Goal: Information Seeking & Learning: Check status

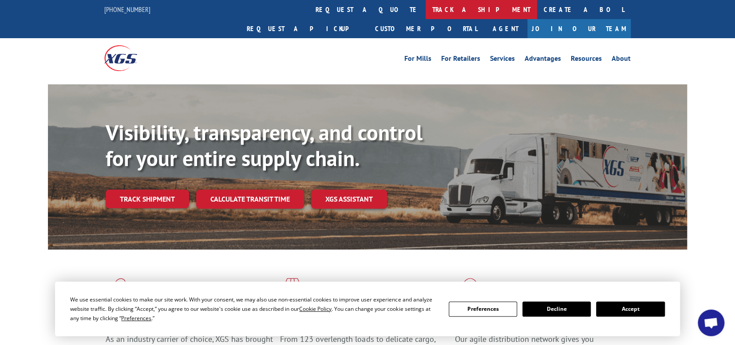
click at [426, 10] on link "track a shipment" at bounding box center [481, 9] width 111 height 19
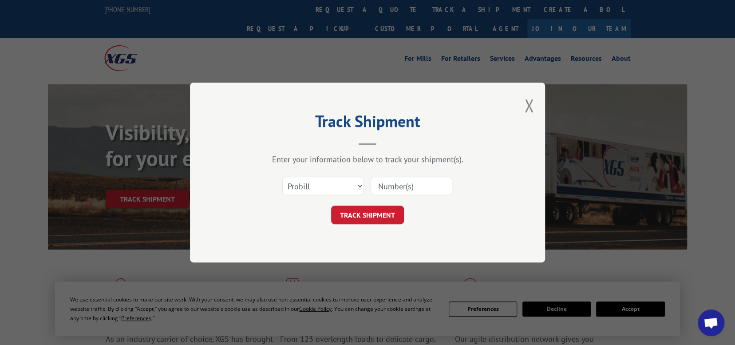
click at [383, 185] on input at bounding box center [412, 186] width 82 height 19
paste input "4"
drag, startPoint x: 386, startPoint y: 186, endPoint x: 366, endPoint y: 187, distance: 19.5
click at [366, 187] on div "Select category... Probill BOL PO 4" at bounding box center [367, 185] width 266 height 29
paste input
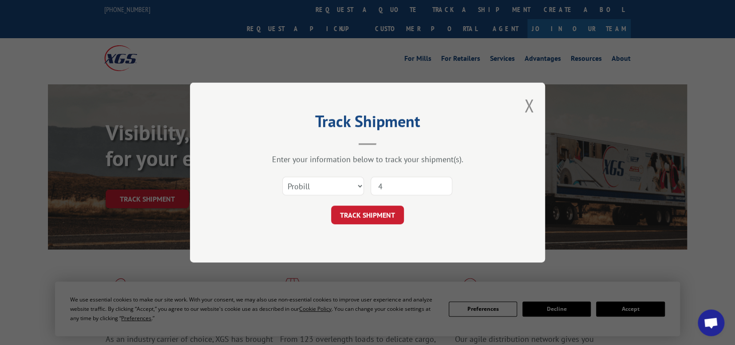
drag, startPoint x: 391, startPoint y: 184, endPoint x: 376, endPoint y: 186, distance: 14.3
click at [376, 186] on input "4" at bounding box center [412, 186] width 82 height 19
paste input "17235486"
type input "17235486"
click at [373, 212] on button "TRACK SHIPMENT" at bounding box center [367, 215] width 73 height 19
